Goal: Information Seeking & Learning: Find specific page/section

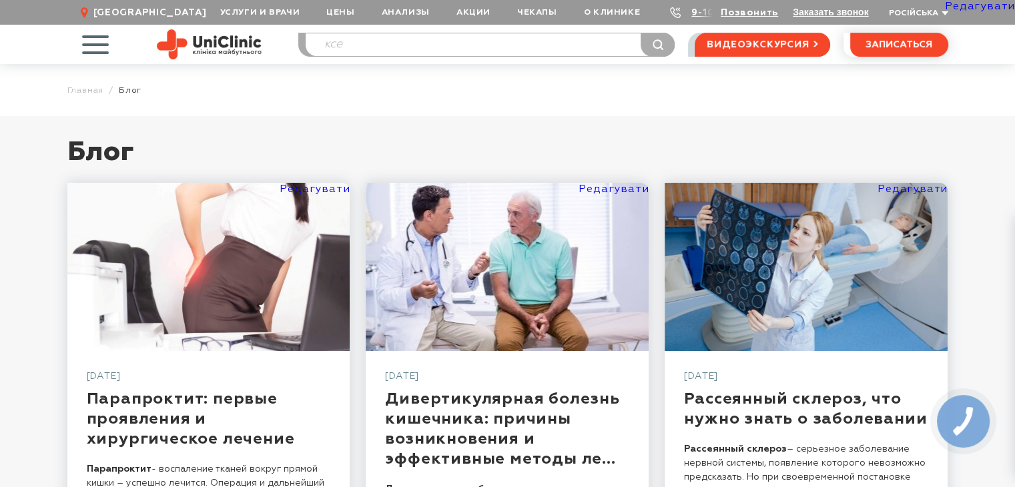
drag, startPoint x: 478, startPoint y: 51, endPoint x: 278, endPoint y: 59, distance: 200.3
click at [278, 59] on div "Услуги и врачи Онлайн-консультации Услуги Врачи Анализы Оборудование Контакты П…" at bounding box center [507, 44] width 881 height 39
type input "буз"
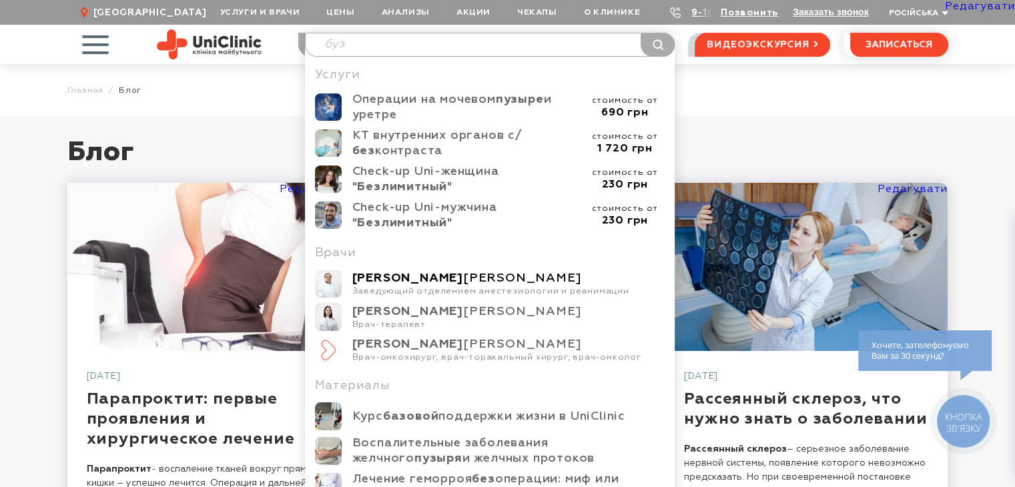
click at [482, 286] on div "Бухтий Сергей Николаевич" at bounding box center [508, 278] width 313 height 15
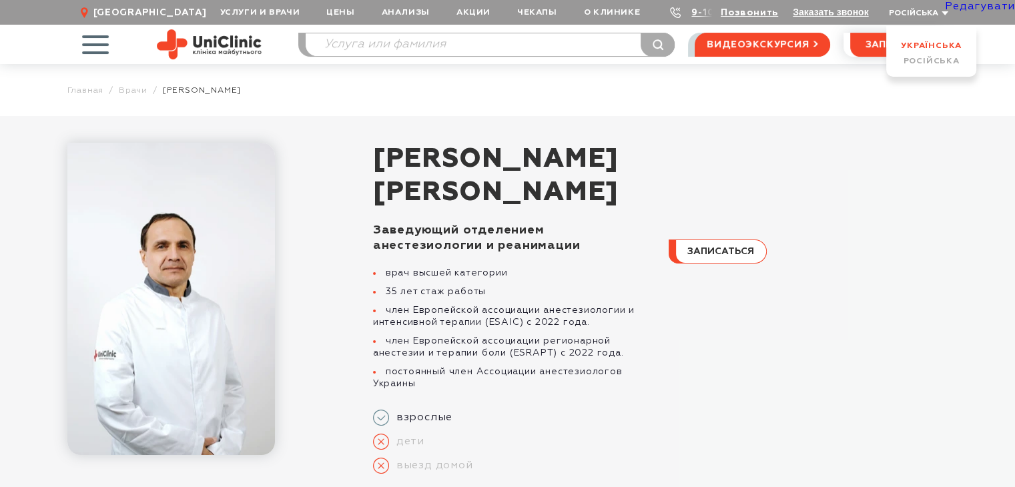
click at [913, 43] on link "Українська" at bounding box center [931, 45] width 61 height 9
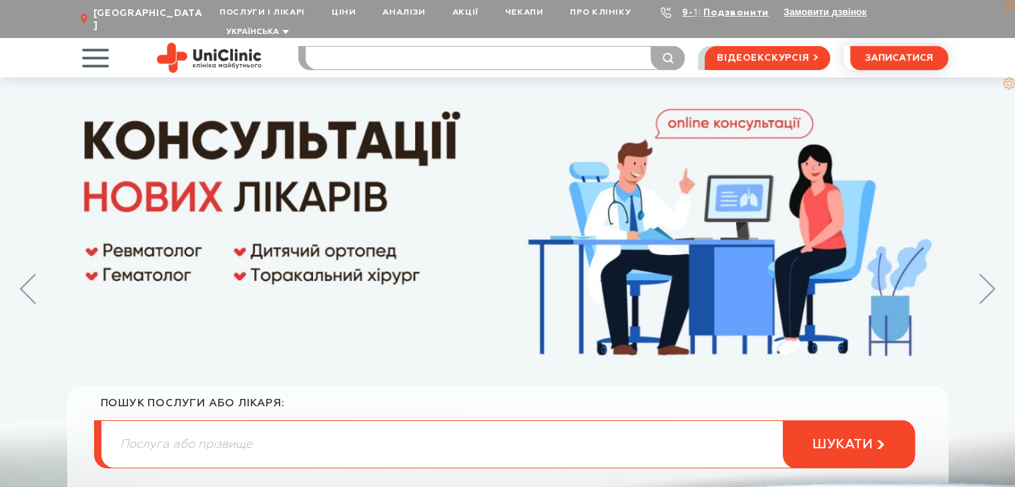
click at [435, 47] on input "search" at bounding box center [495, 58] width 379 height 23
type input "бух"
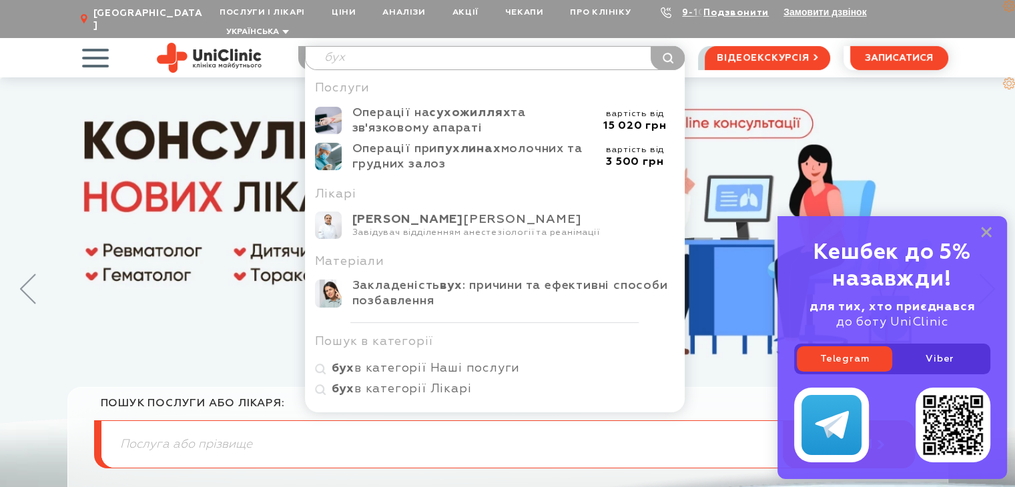
drag, startPoint x: 827, startPoint y: 87, endPoint x: 812, endPoint y: 84, distance: 15.6
click at [827, 86] on img at bounding box center [507, 297] width 1015 height 440
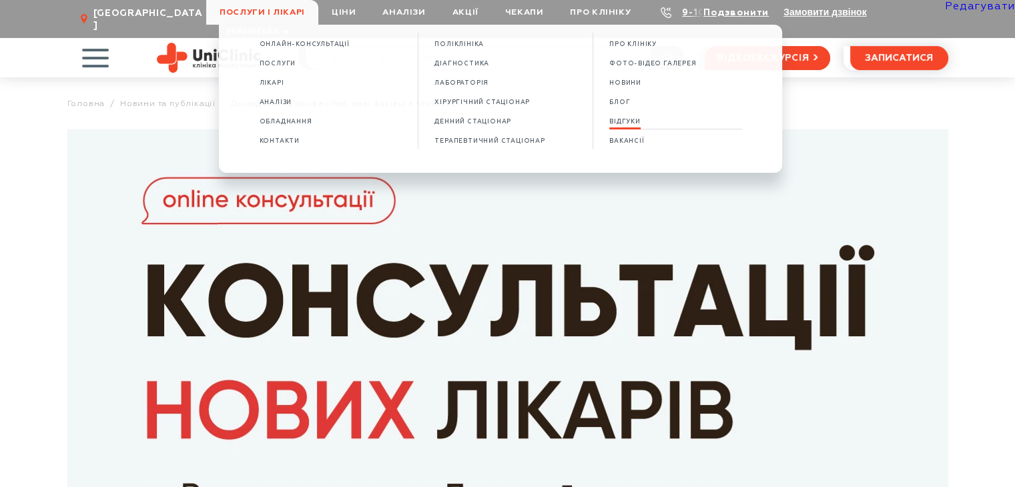
click at [621, 125] on span "ВІДГУКИ" at bounding box center [624, 121] width 31 height 7
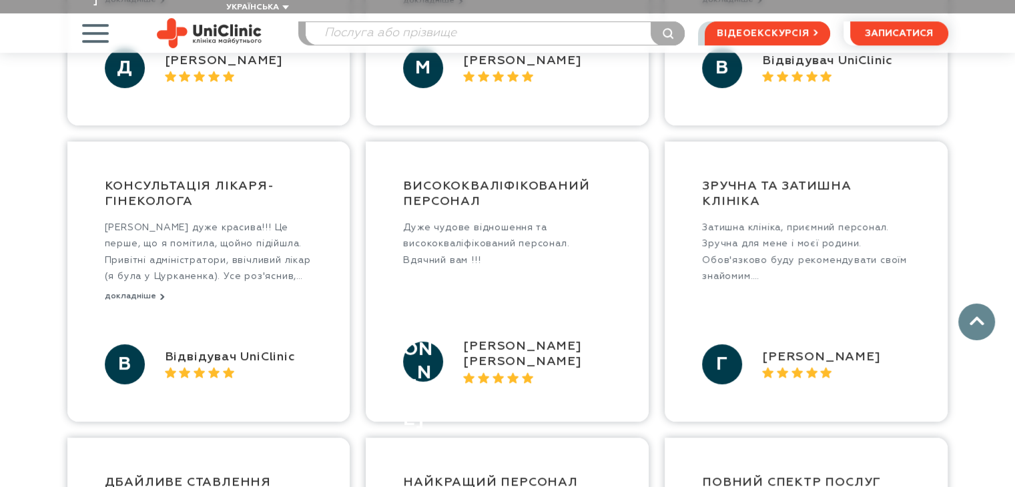
scroll to position [1156, 0]
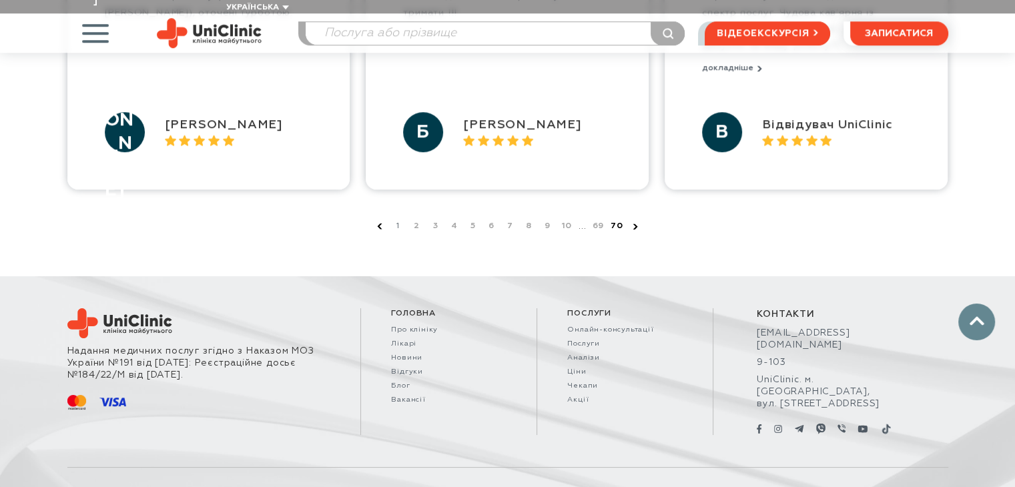
click at [613, 220] on link "70" at bounding box center [616, 226] width 13 height 13
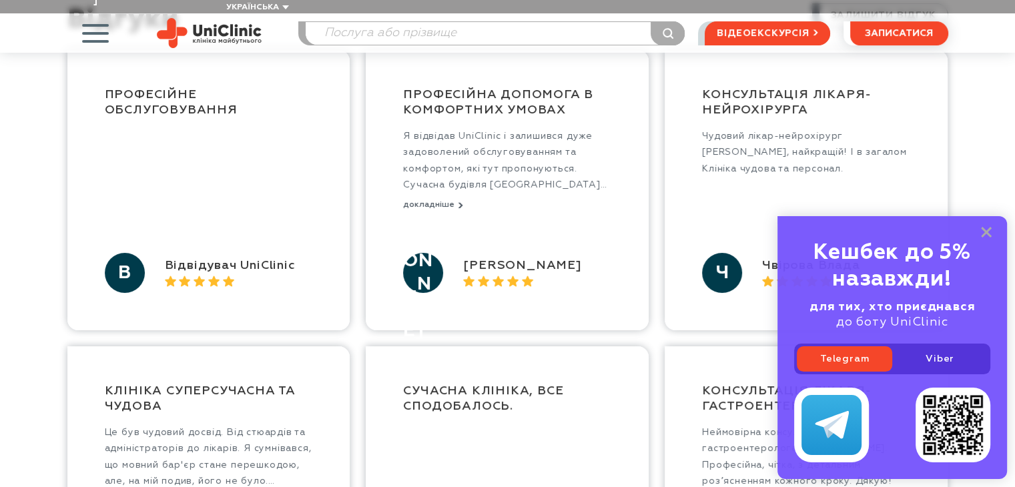
scroll to position [176, 0]
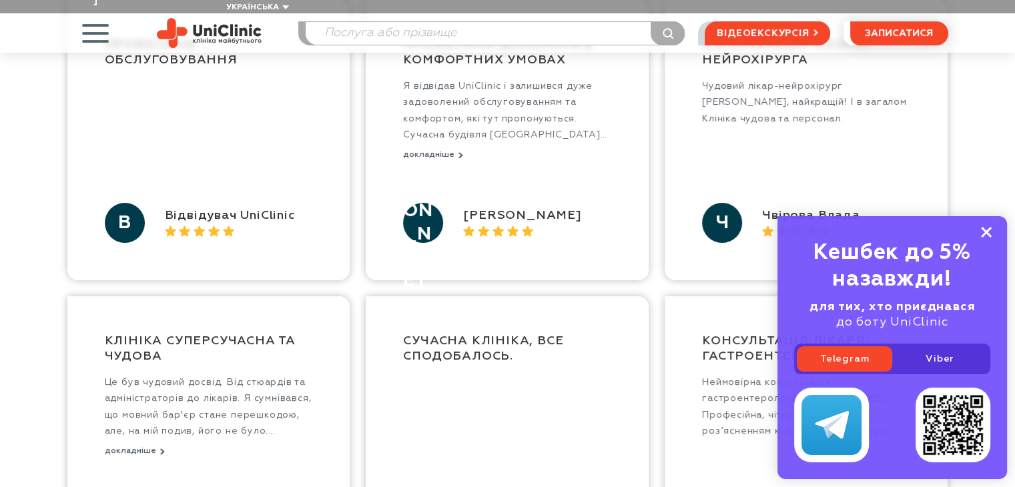
click at [990, 232] on icon at bounding box center [986, 232] width 11 height 11
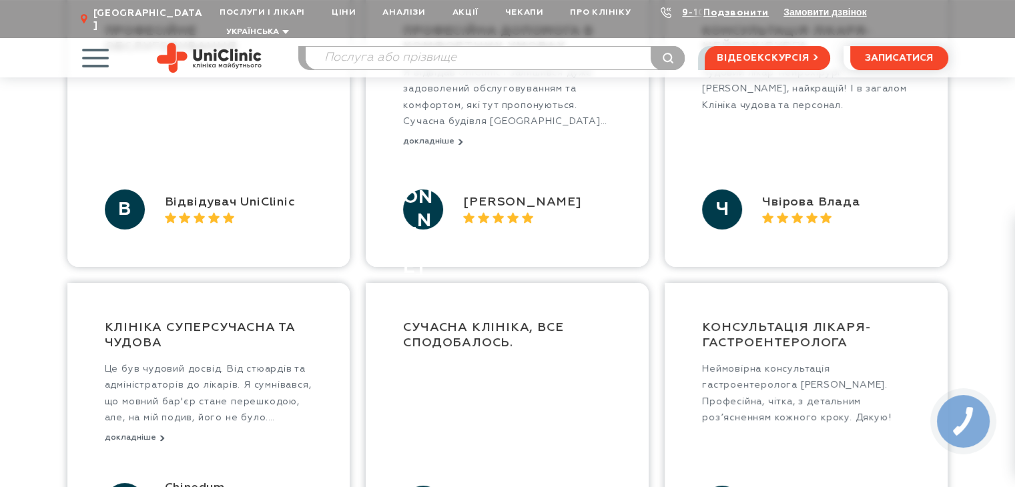
scroll to position [0, 0]
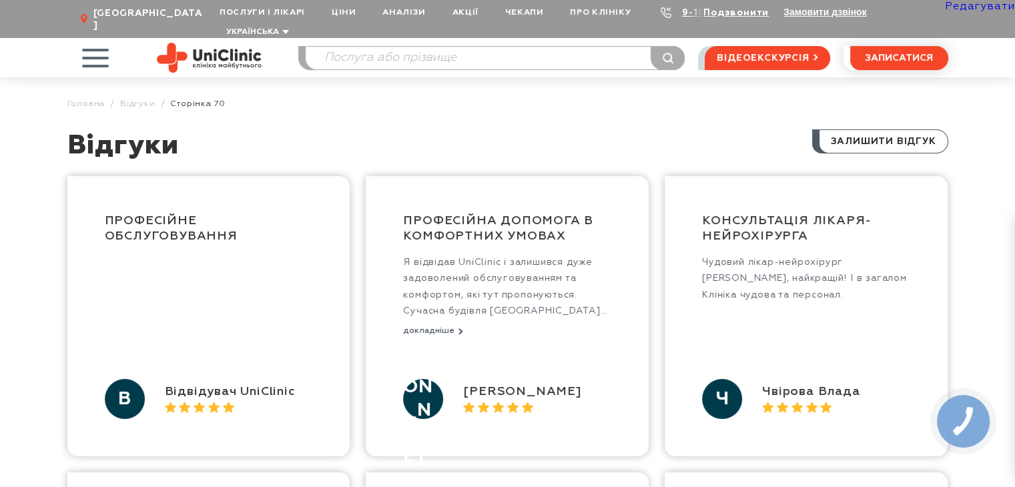
click at [214, 43] on img at bounding box center [209, 58] width 105 height 30
